Goal: Task Accomplishment & Management: Manage account settings

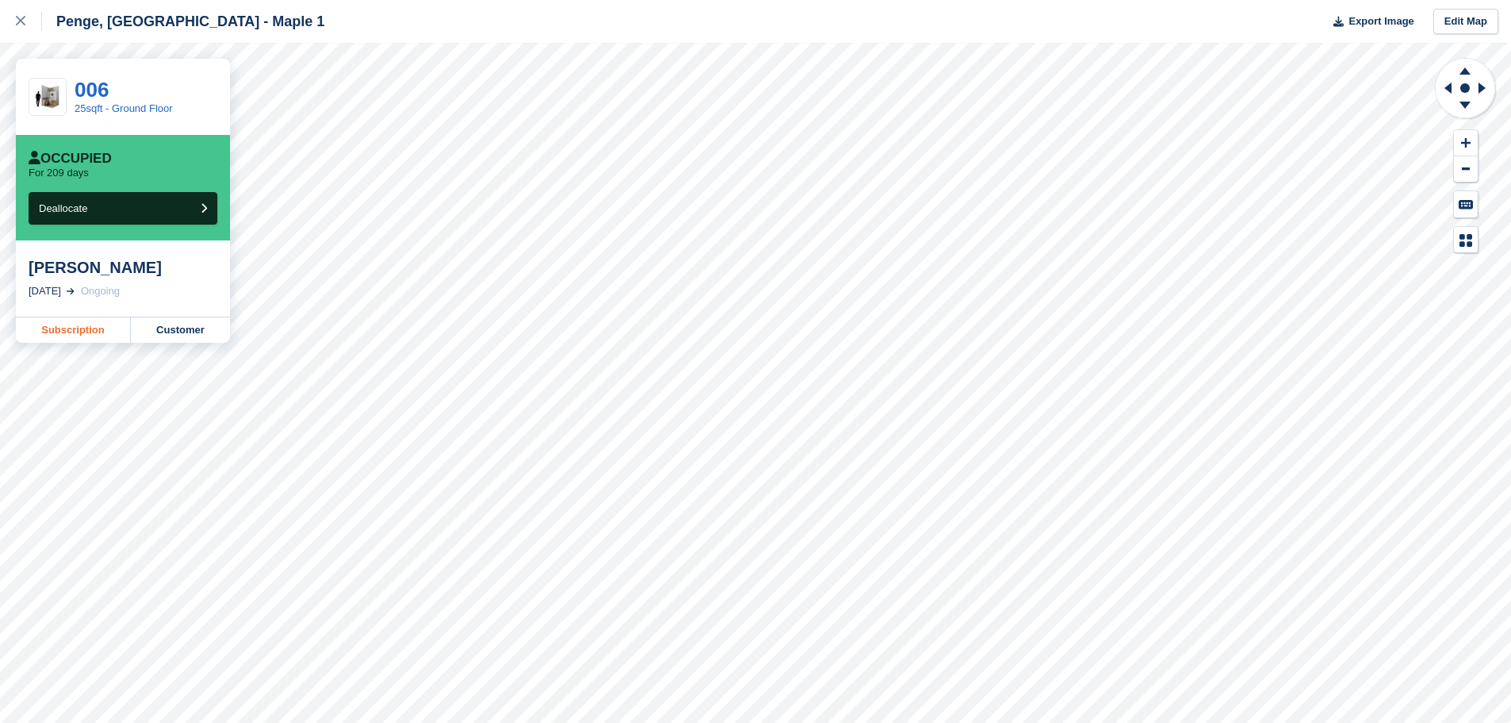
click at [67, 331] on link "Subscription" at bounding box center [73, 329] width 115 height 25
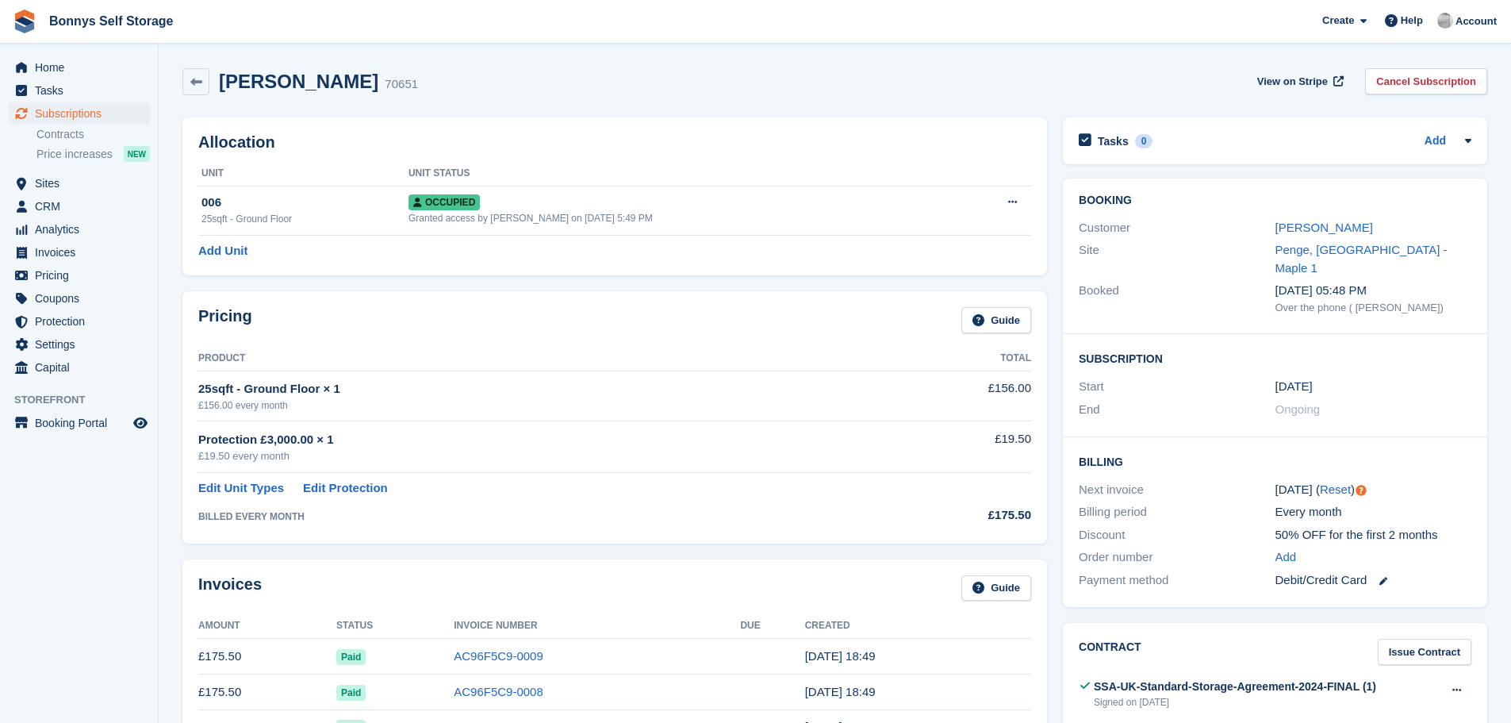
drag, startPoint x: 792, startPoint y: 112, endPoint x: 675, endPoint y: 279, distance: 204.0
click at [675, 279] on div "Allocation Unit Unit Status 006 25sqft - Ground Floor Occupied Granted access b…" at bounding box center [615, 196] width 881 height 174
click at [1013, 198] on icon at bounding box center [1012, 202] width 9 height 10
click at [924, 287] on p "Deallocate" at bounding box center [951, 288] width 138 height 21
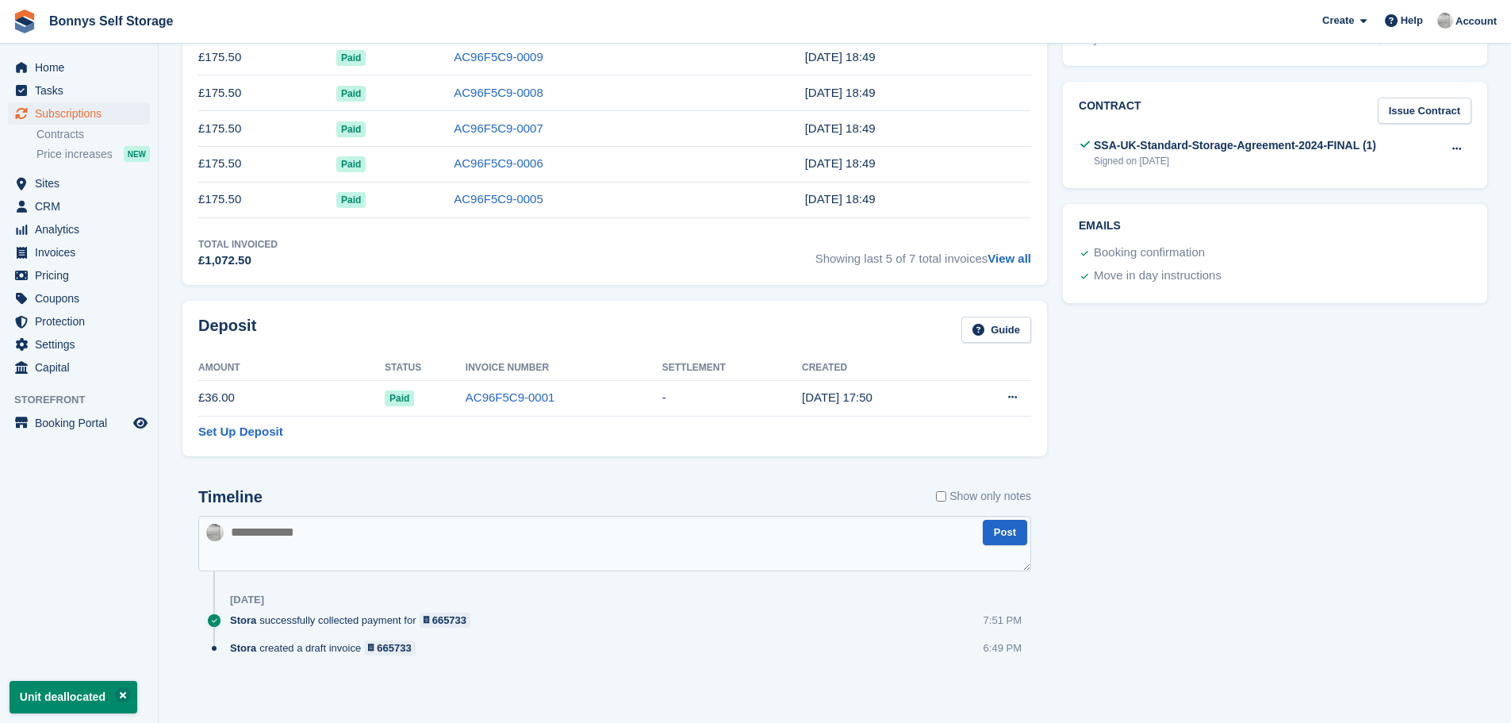
drag, startPoint x: 1181, startPoint y: 189, endPoint x: 1347, endPoint y: 146, distance: 171.3
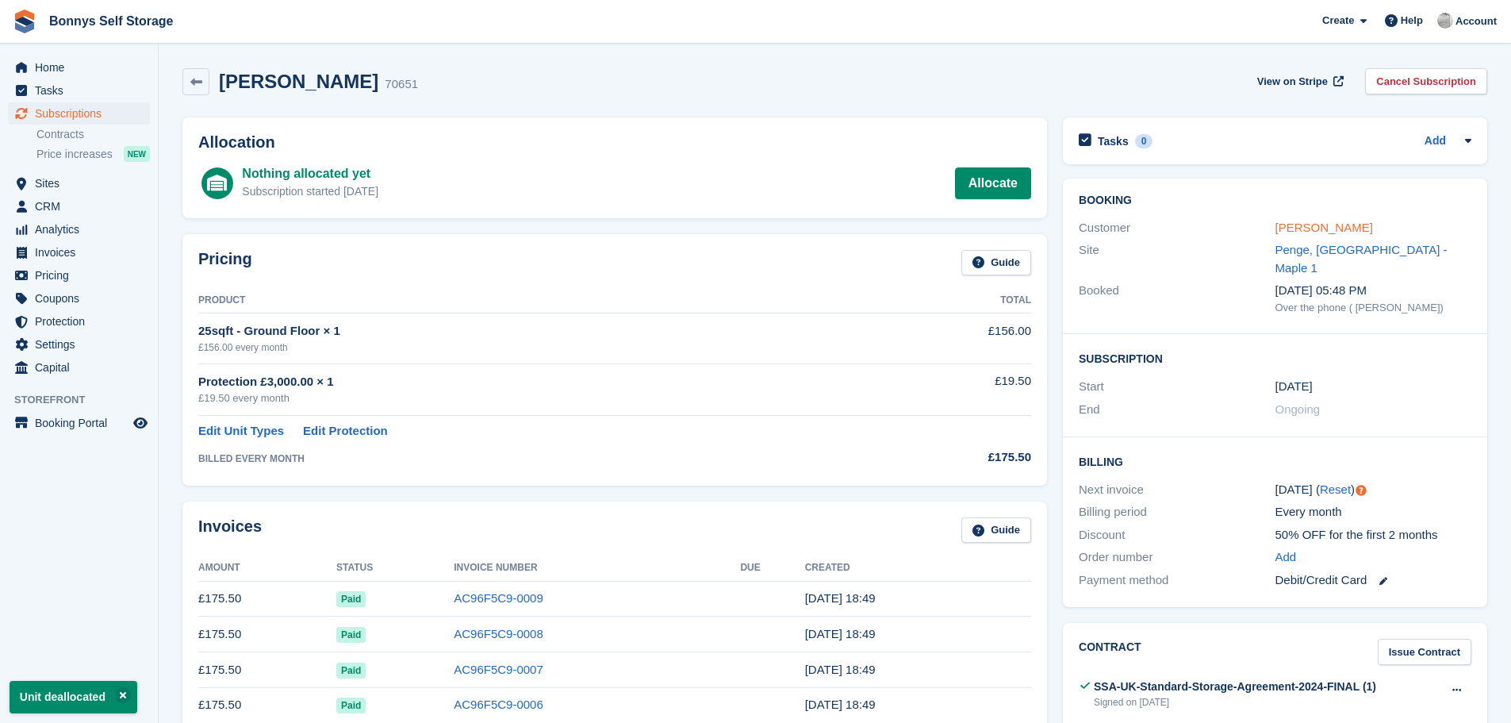
click at [1335, 225] on link "[PERSON_NAME]" at bounding box center [1325, 227] width 98 height 13
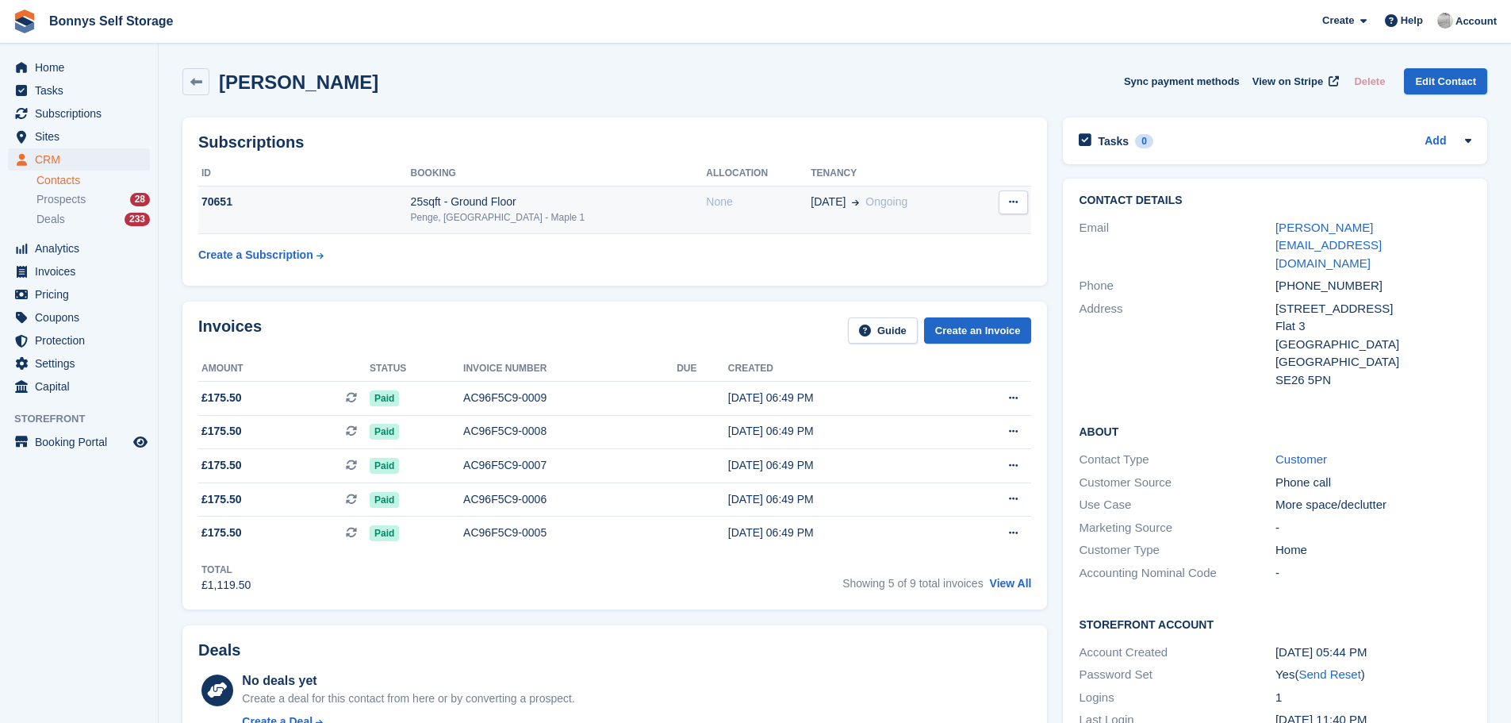
click at [497, 205] on div "25sqft - Ground Floor" at bounding box center [559, 202] width 296 height 17
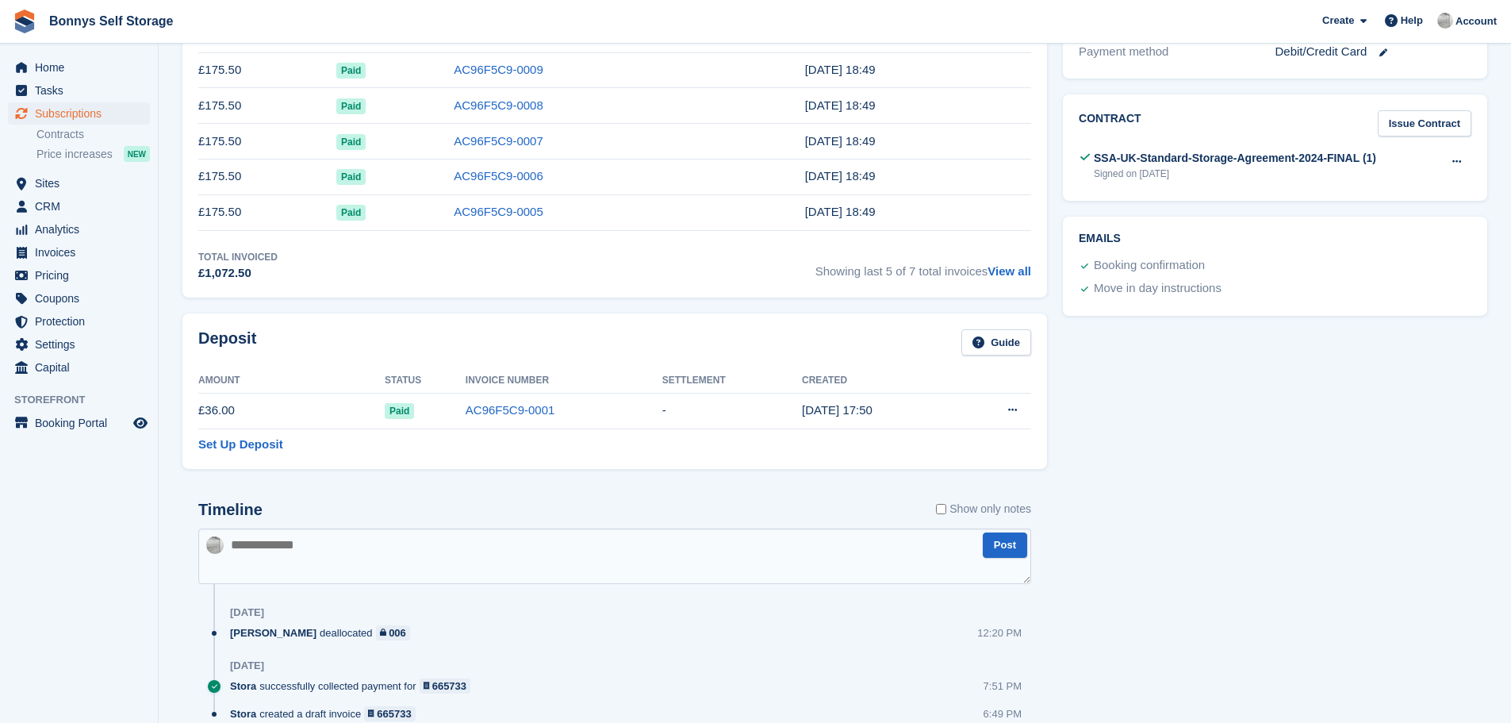
scroll to position [555, 0]
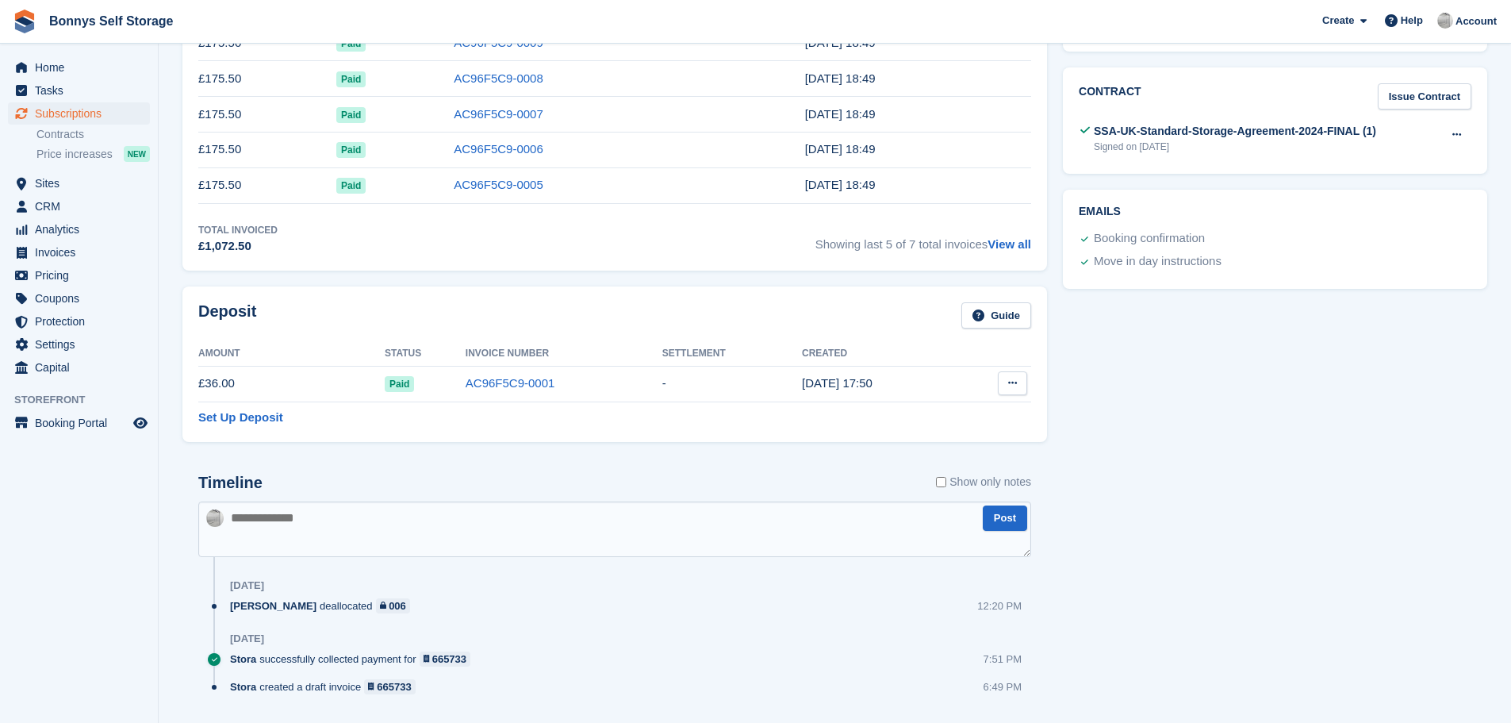
click at [1007, 382] on button at bounding box center [1012, 383] width 29 height 24
click at [947, 415] on p "Settle deposit" at bounding box center [951, 414] width 138 height 21
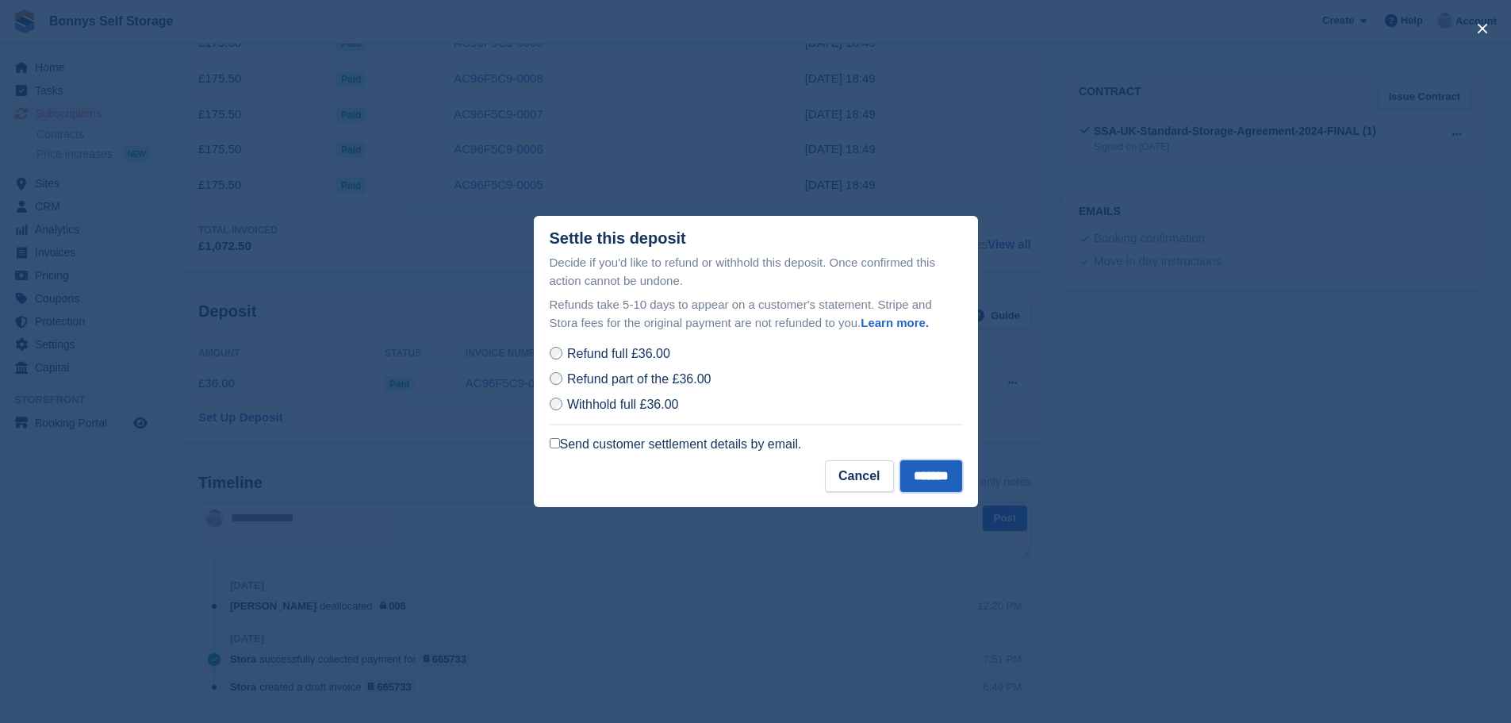
click at [931, 474] on input "*******" at bounding box center [932, 476] width 62 height 32
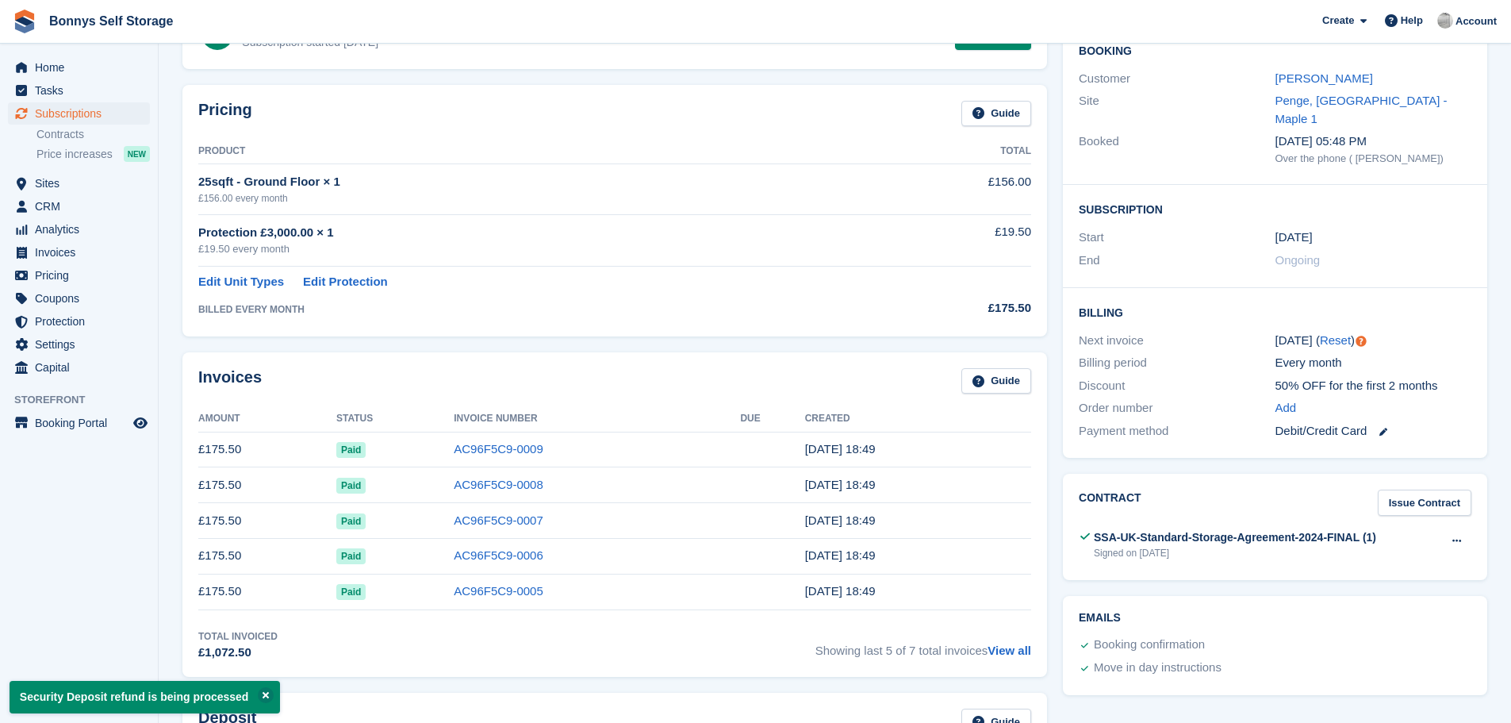
scroll to position [0, 0]
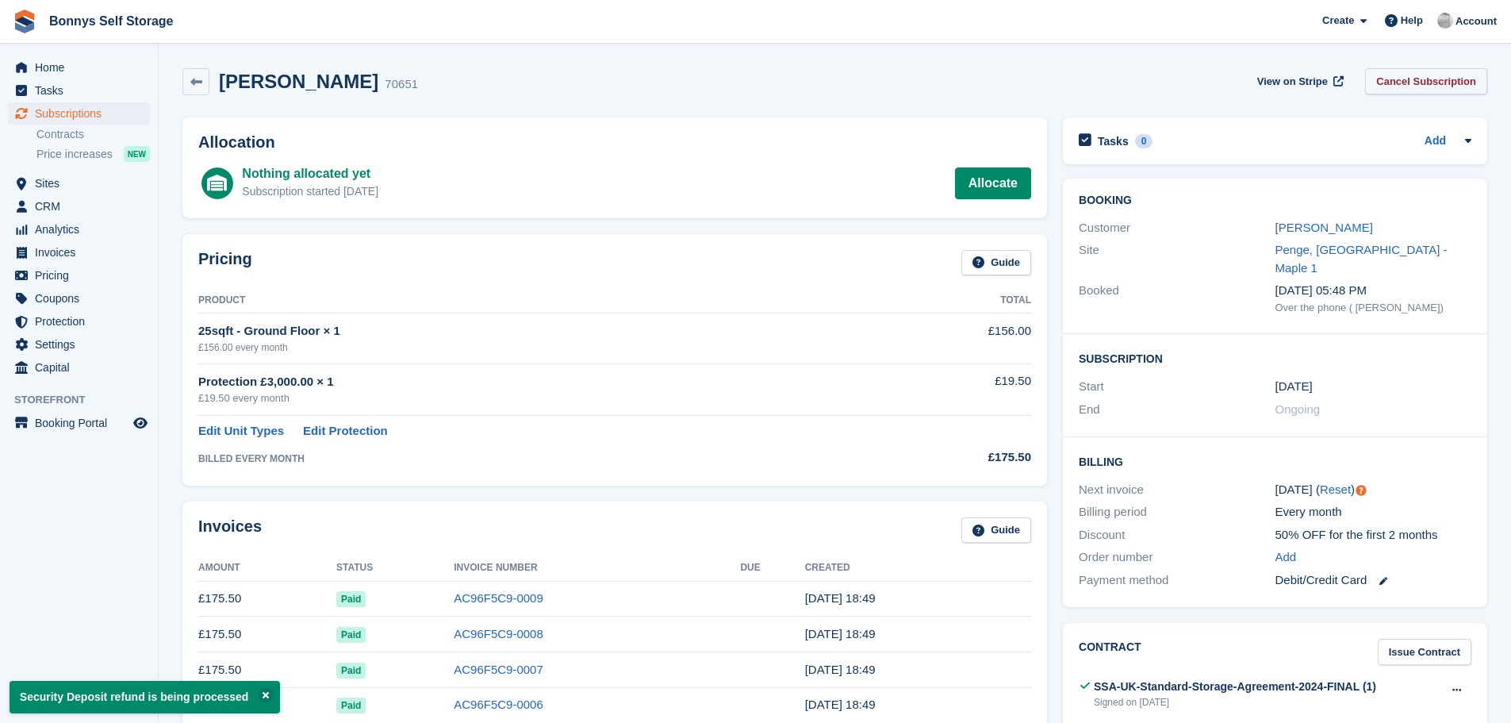
click at [1404, 79] on link "Cancel Subscription" at bounding box center [1426, 81] width 122 height 26
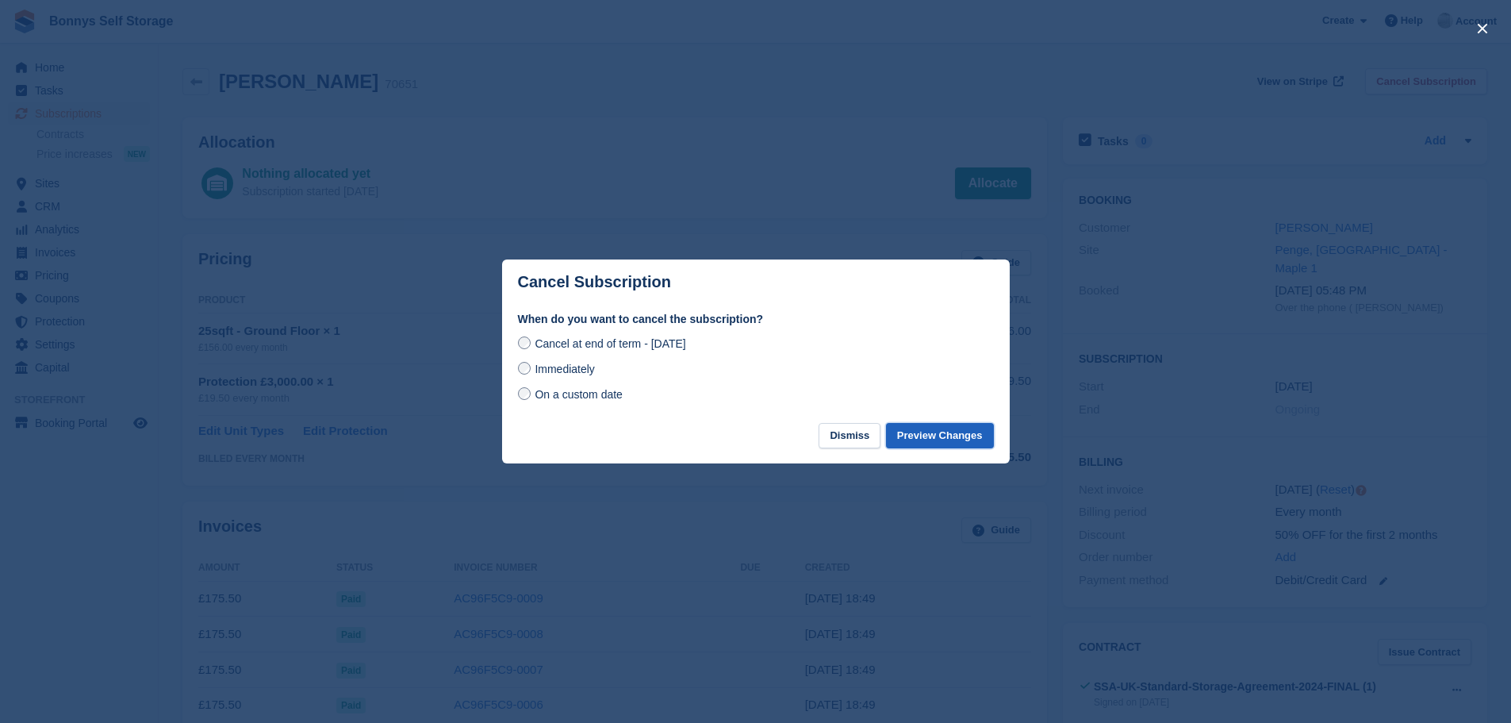
click at [927, 433] on button "Preview Changes" at bounding box center [940, 436] width 108 height 26
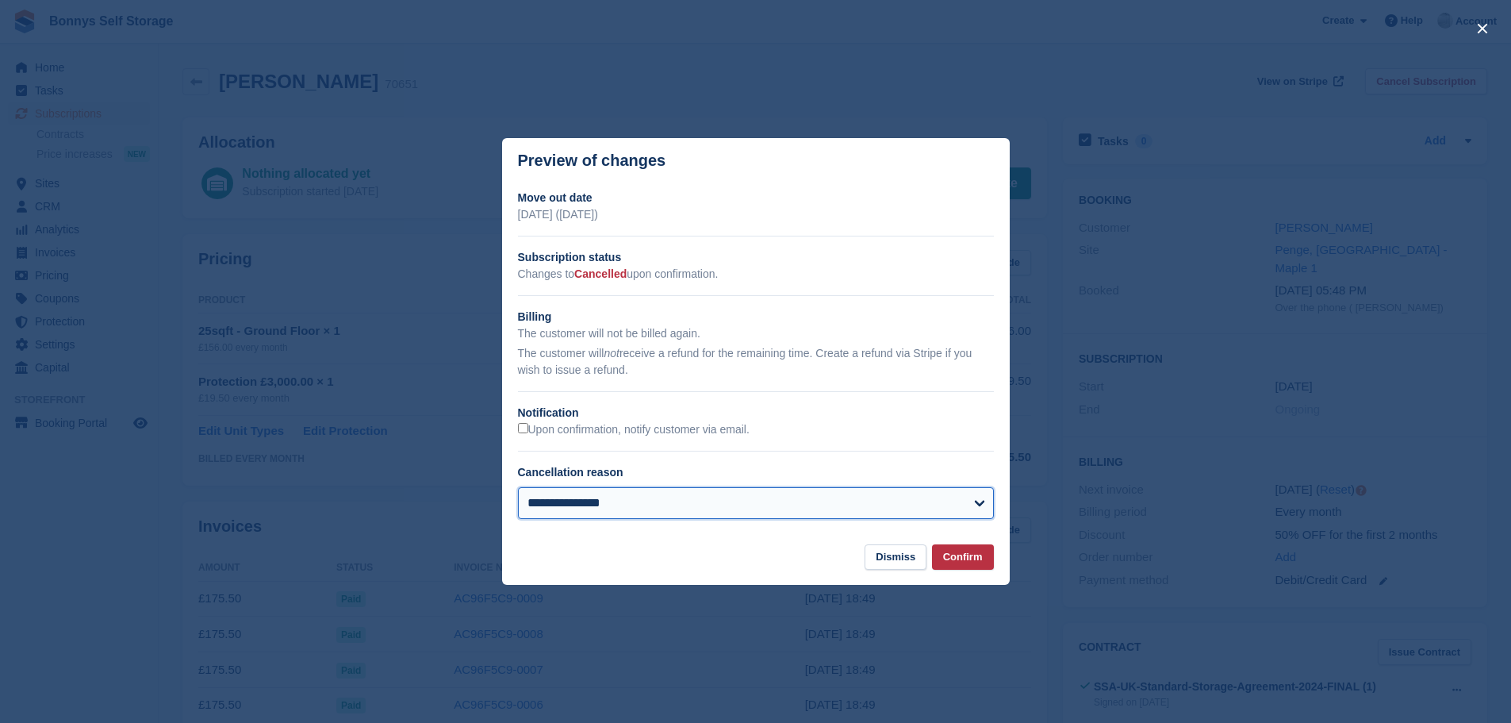
click at [970, 503] on select "**********" at bounding box center [756, 503] width 476 height 32
select select "**********"
click at [518, 488] on select "**********" at bounding box center [756, 503] width 476 height 32
click at [966, 562] on button "Confirm" at bounding box center [963, 557] width 62 height 26
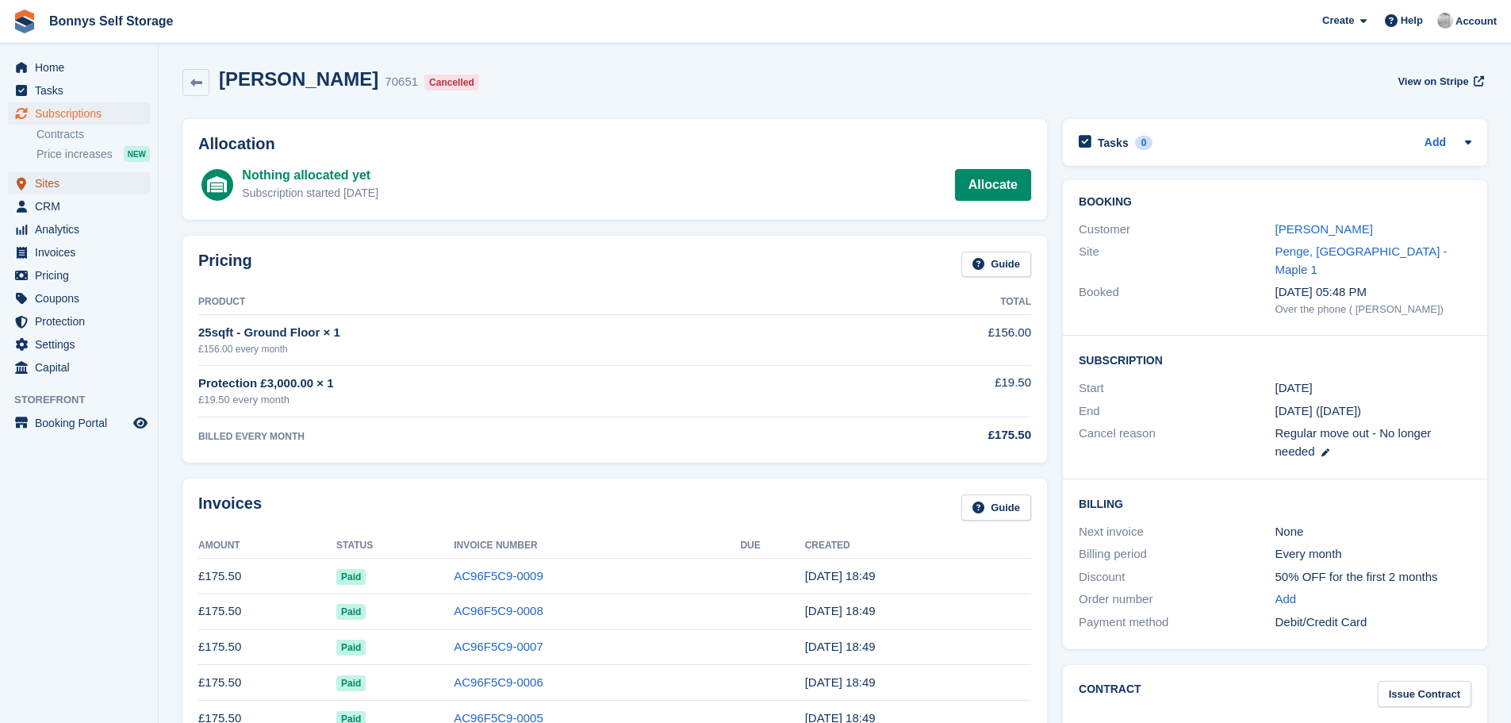
click at [45, 184] on span "Sites" at bounding box center [82, 183] width 95 height 22
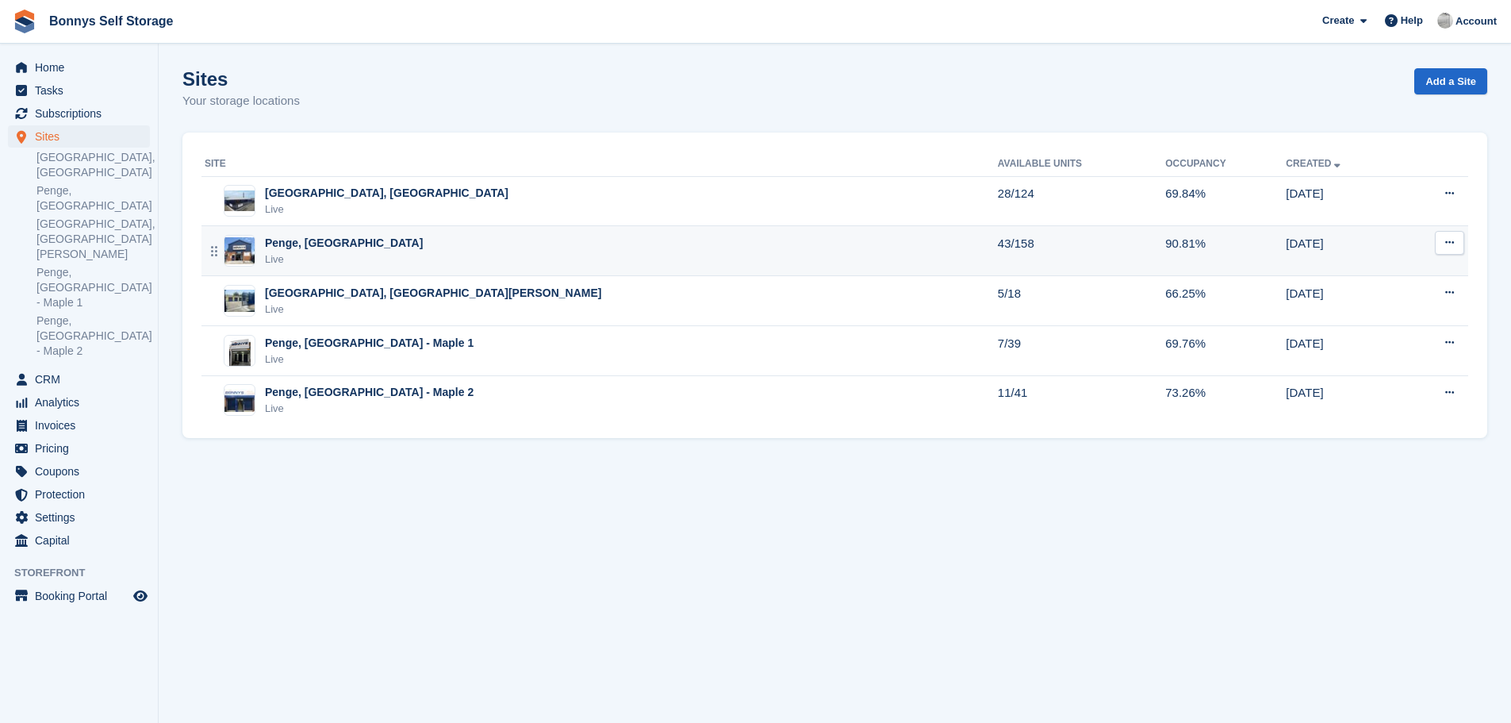
click at [371, 243] on div "Penge, [GEOGRAPHIC_DATA]" at bounding box center [344, 243] width 158 height 17
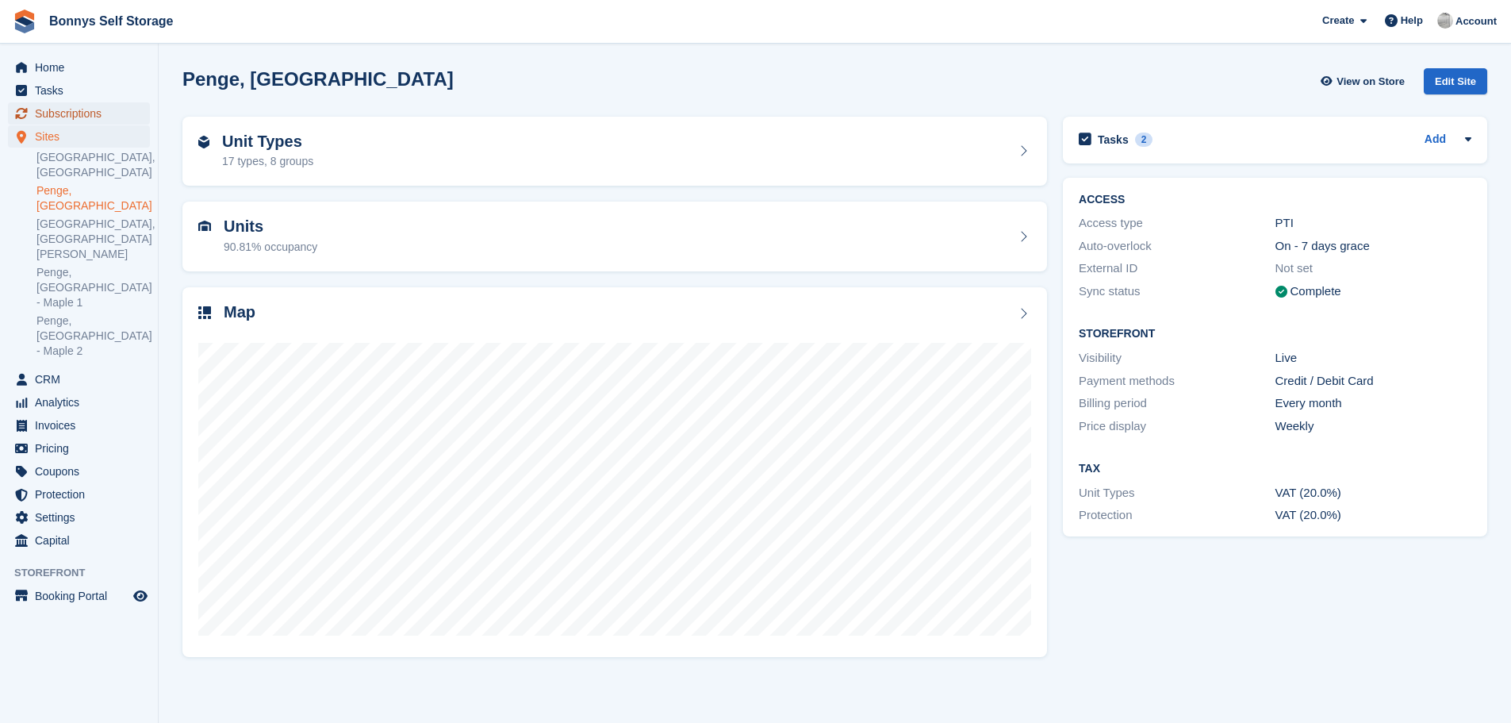
click at [78, 112] on span "Subscriptions" at bounding box center [82, 113] width 95 height 22
